Goal: Navigation & Orientation: Find specific page/section

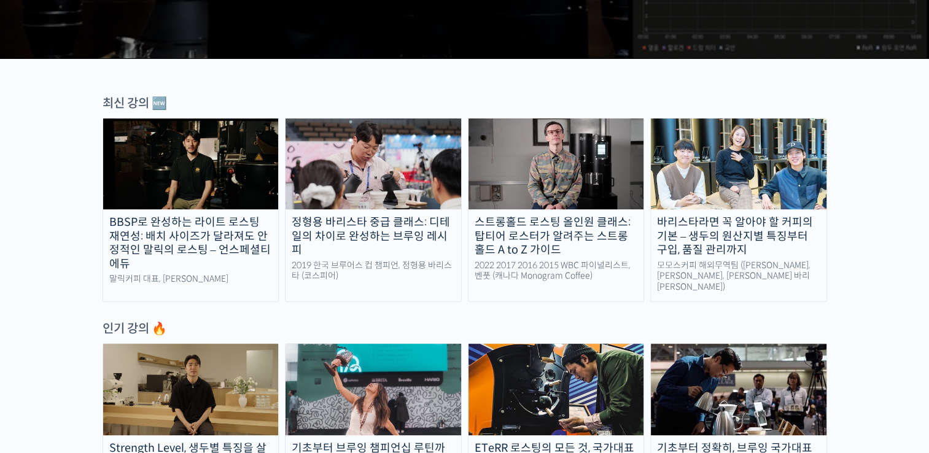
scroll to position [368, 0]
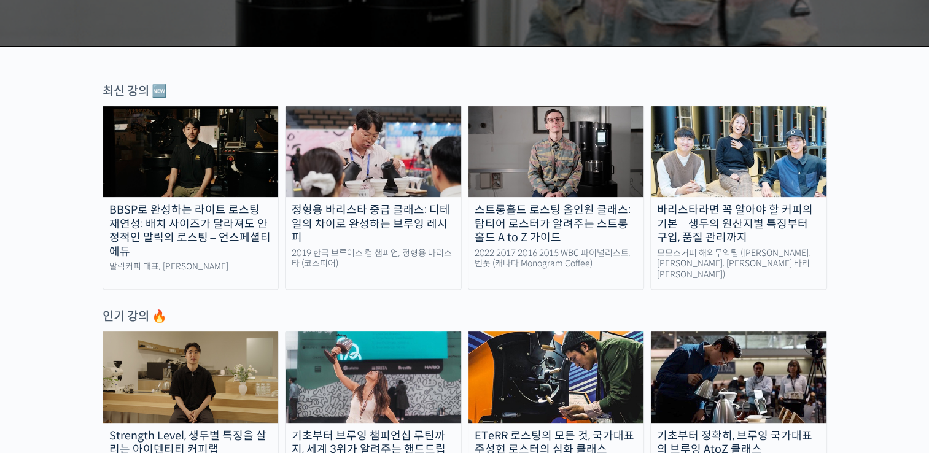
click at [184, 229] on div "BBSP로 완성하는 라이트 로스팅 재연성: 배치 사이즈가 달라져도 안정적인 말릭의 로스팅 – 언스페셜티 에듀" at bounding box center [191, 230] width 176 height 55
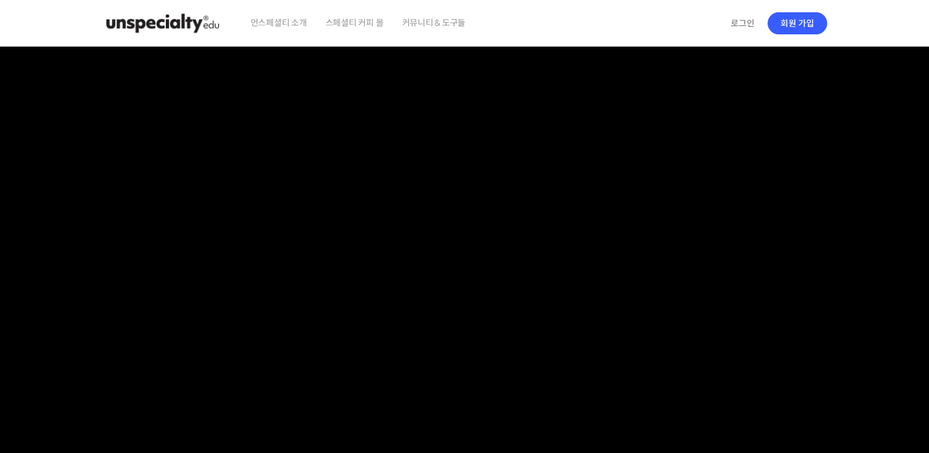
click at [196, 31] on img at bounding box center [163, 23] width 120 height 37
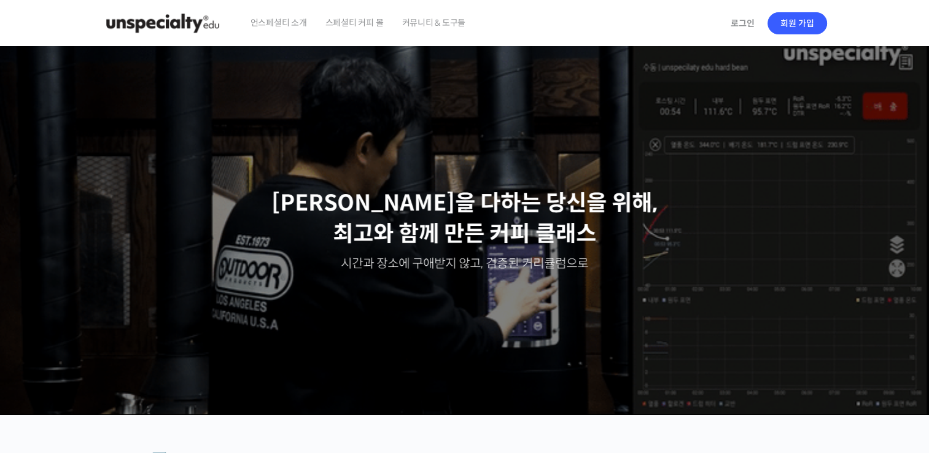
click at [420, 20] on span "커뮤니티 & 도구들" at bounding box center [434, 22] width 64 height 47
